Goal: Navigation & Orientation: Find specific page/section

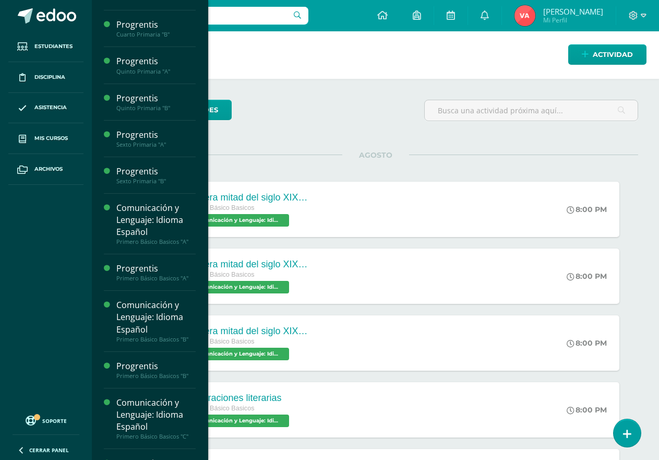
scroll to position [366, 0]
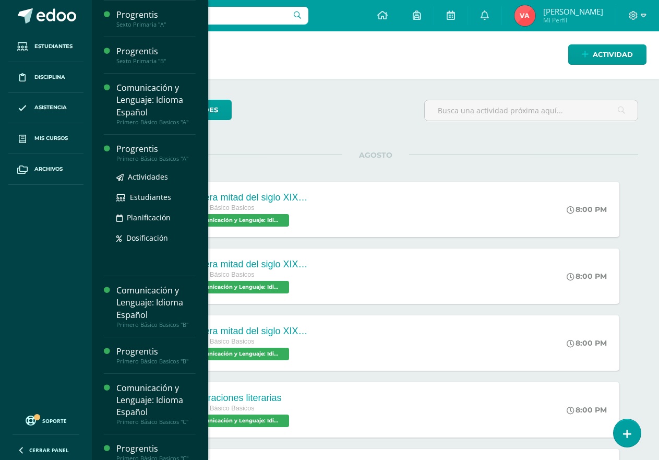
click at [163, 156] on div "Primero Básico Basicos "A"" at bounding box center [155, 158] width 79 height 7
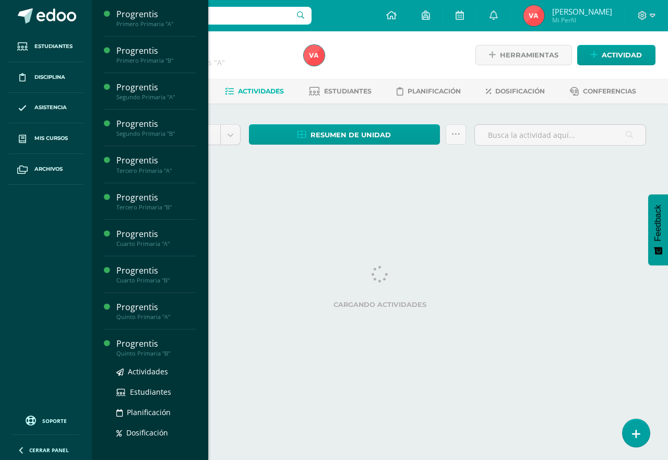
scroll to position [104, 0]
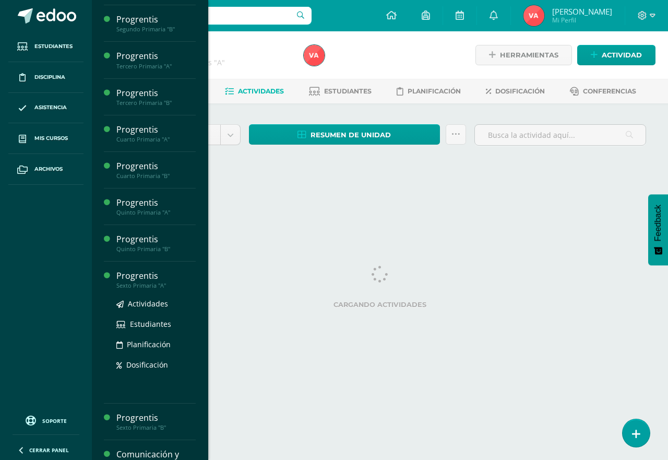
click at [156, 283] on div "Sexto Primaria "A"" at bounding box center [155, 285] width 79 height 7
click at [156, 284] on div "Sexto Primaria "A"" at bounding box center [155, 285] width 79 height 7
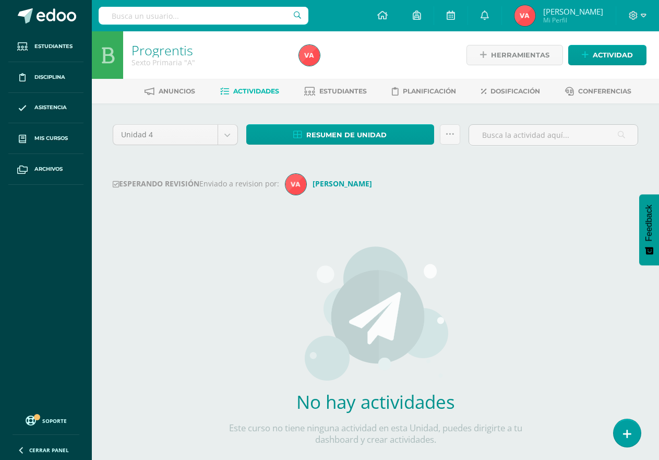
click at [317, 223] on div "Unidad 4 Unidad 1 Unidad 2 Unidad 3 Unidad 4 Resumen de unidad Descargar como H…" at bounding box center [376, 301] width 534 height 355
click at [343, 188] on div "ESPERANDO REVISIÓN Enviado a revision por: Vanessa" at bounding box center [376, 184] width 526 height 21
click at [346, 90] on span "Estudiantes" at bounding box center [344, 91] width 48 height 8
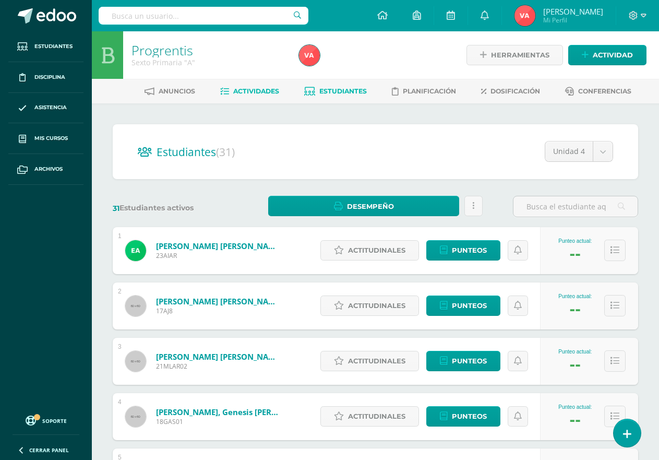
click at [241, 89] on span "Actividades" at bounding box center [256, 91] width 46 height 8
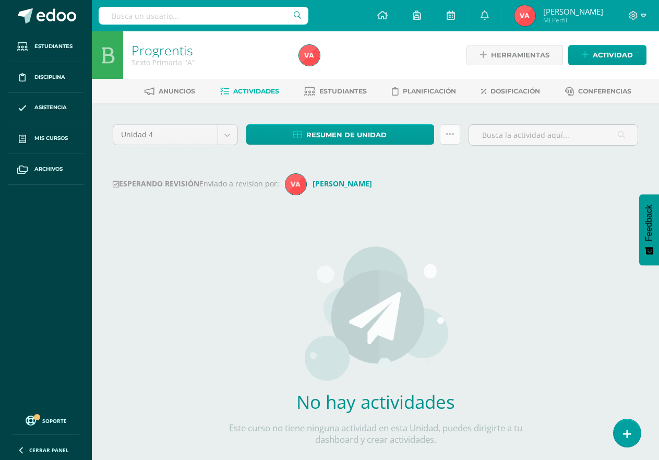
click at [451, 135] on icon at bounding box center [450, 134] width 9 height 9
click at [407, 225] on div "No hay actividades Este curso no tiene ninguna actividad en esta Unidad, puedes…" at bounding box center [376, 352] width 308 height 254
click at [489, 18] on icon at bounding box center [485, 14] width 8 height 9
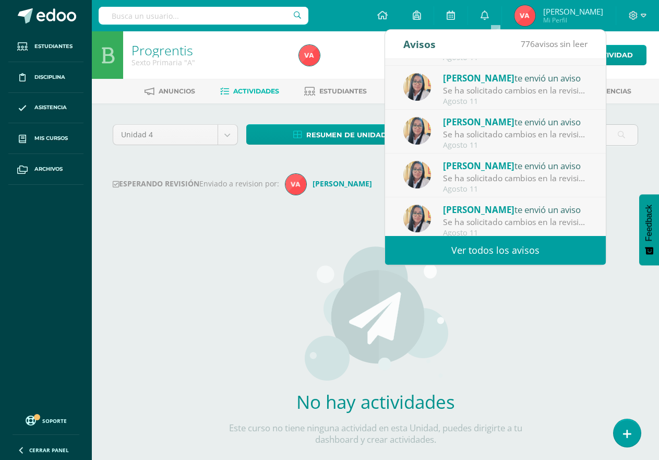
scroll to position [174, 0]
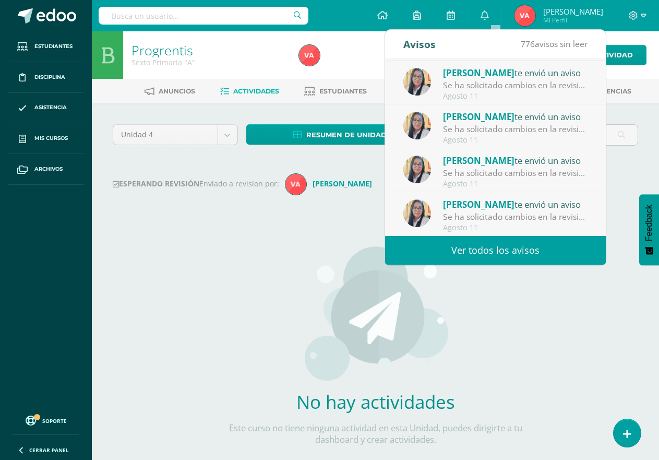
click at [495, 251] on link "Ver todos los avisos" at bounding box center [495, 250] width 221 height 29
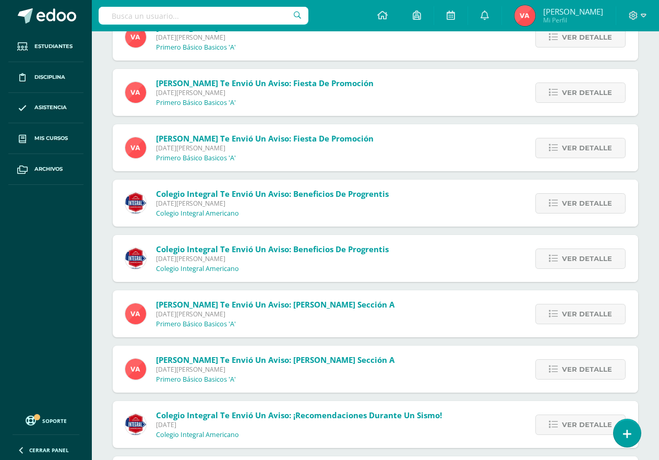
scroll to position [682, 0]
